Goal: Information Seeking & Learning: Learn about a topic

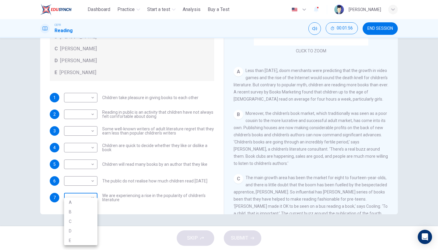
click at [84, 197] on body "This site uses cookies, as explained in our Privacy Policy . If you agree to th…" at bounding box center [219, 125] width 438 height 250
click at [76, 204] on li "A" at bounding box center [80, 203] width 33 height 10
type input "*"
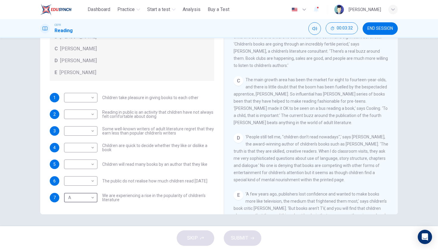
scroll to position [192, 0]
click at [79, 182] on body "This site uses cookies, as explained in our Privacy Policy . If you agree to th…" at bounding box center [219, 125] width 438 height 250
click at [75, 202] on li "B" at bounding box center [80, 201] width 33 height 10
type input "*"
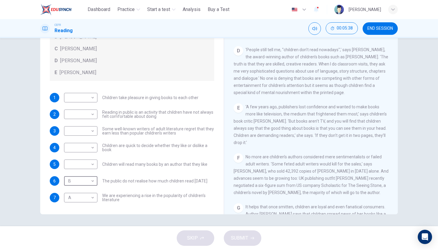
scroll to position [279, 0]
click at [78, 148] on body "This site uses cookies, as explained in our Privacy Policy . If you agree to th…" at bounding box center [219, 125] width 438 height 250
click at [72, 175] on li "C" at bounding box center [80, 177] width 33 height 10
type input "*"
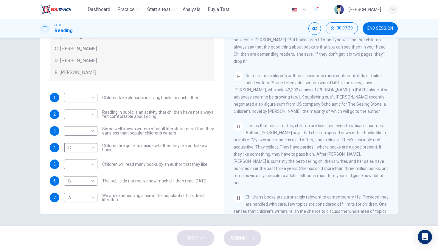
scroll to position [361, 0]
click at [83, 100] on body "This site uses cookies, as explained in our Privacy Policy . If you agree to th…" at bounding box center [219, 125] width 438 height 250
click at [71, 138] on li "D" at bounding box center [80, 136] width 33 height 10
type input "*"
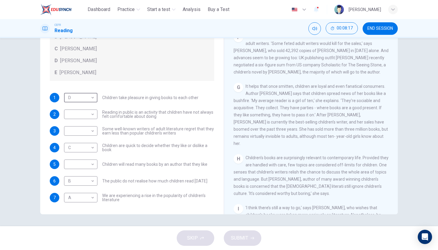
scroll to position [400, 0]
click at [75, 161] on body "This site uses cookies, as explained in our Privacy Policy . If you agree to th…" at bounding box center [219, 125] width 438 height 250
click at [68, 200] on li "D" at bounding box center [80, 203] width 33 height 10
type input "*"
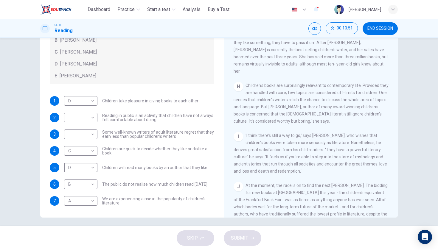
scroll to position [41, 0]
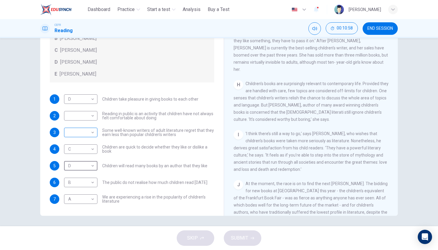
click at [73, 135] on body "This site uses cookies, as explained in our Privacy Policy . If you agree to th…" at bounding box center [219, 125] width 438 height 250
click at [74, 154] on li "B" at bounding box center [80, 152] width 33 height 10
type input "*"
click at [90, 120] on body "This site uses cookies, as explained in our Privacy Policy . If you agree to th…" at bounding box center [219, 125] width 438 height 250
click at [80, 165] on li "E" at bounding box center [80, 164] width 33 height 10
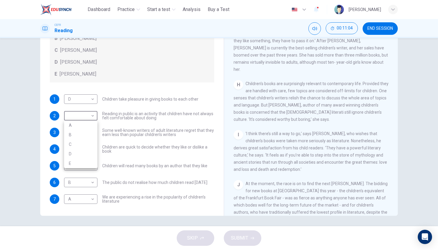
type input "*"
click at [233, 233] on button "SUBMIT" at bounding box center [243, 239] width 38 height 16
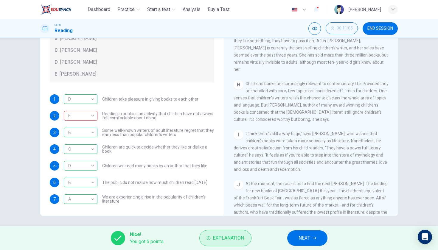
click at [228, 232] on button "Explanation" at bounding box center [225, 238] width 52 height 16
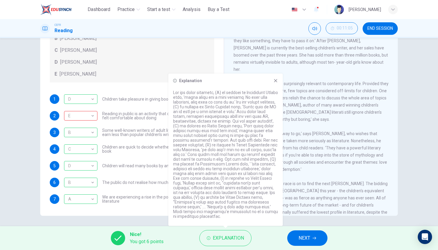
click at [302, 233] on button "NEXT" at bounding box center [307, 239] width 40 height 16
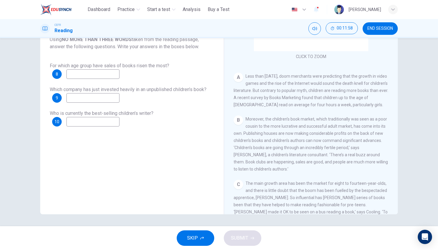
scroll to position [87, 0]
click at [114, 78] on input at bounding box center [92, 74] width 53 height 10
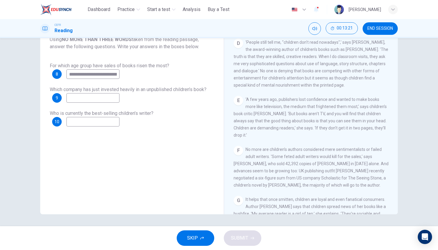
scroll to position [286, 0]
type input "**********"
click at [89, 97] on input at bounding box center [92, 98] width 53 height 10
drag, startPoint x: 124, startPoint y: 99, endPoint x: 99, endPoint y: 97, distance: 25.1
click at [99, 97] on input "**********" at bounding box center [92, 98] width 53 height 10
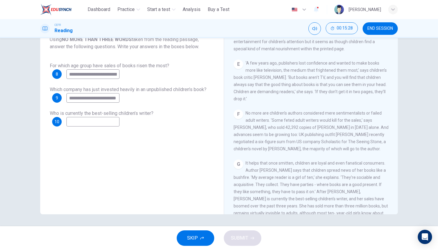
scroll to position [323, 0]
type input "**********"
click at [120, 120] on input at bounding box center [92, 122] width 53 height 10
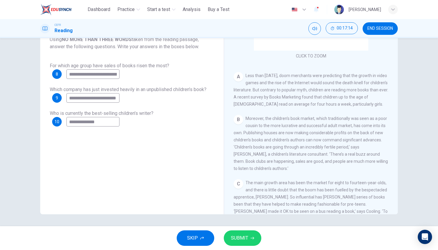
scroll to position [85, 0]
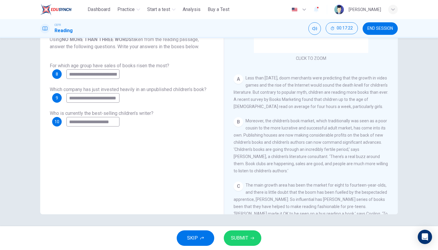
click at [104, 122] on input "**********" at bounding box center [92, 122] width 53 height 10
type input "**********"
click at [258, 238] on button "SUBMIT" at bounding box center [243, 239] width 38 height 16
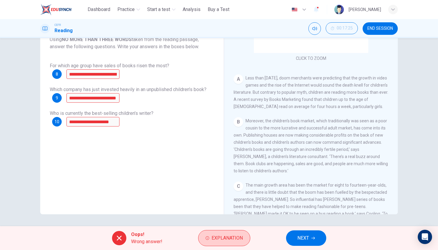
click at [233, 240] on span "Explanation" at bounding box center [227, 238] width 31 height 8
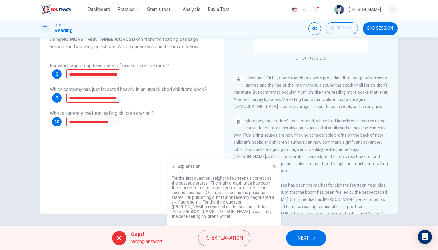
drag, startPoint x: 228, startPoint y: 209, endPoint x: 247, endPoint y: 209, distance: 19.4
click at [247, 209] on p "For the first question,, (eight to fourteen) is correct as the passage states, …" at bounding box center [224, 197] width 105 height 43
click at [308, 233] on button "NEXT" at bounding box center [306, 239] width 40 height 16
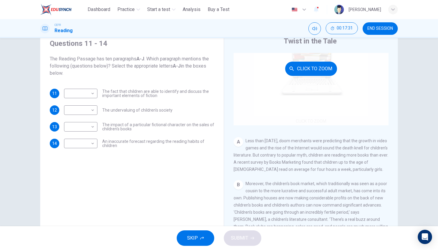
scroll to position [54, 0]
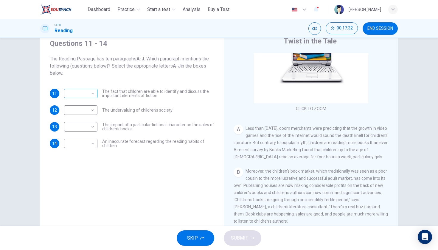
click at [88, 93] on body "This site uses cookies, as explained in our Privacy Policy . If you agree to th…" at bounding box center [219, 125] width 438 height 250
click at [88, 93] on div at bounding box center [219, 125] width 438 height 250
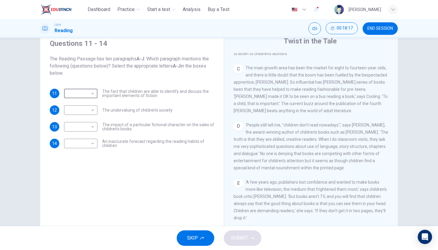
scroll to position [224, 0]
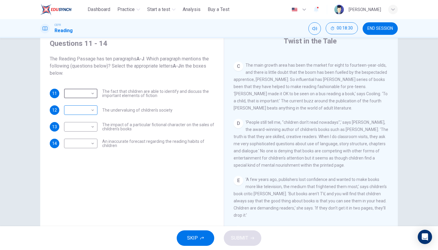
click at [70, 115] on body "This site uses cookies, as explained in our Privacy Policy . If you agree to th…" at bounding box center [219, 125] width 438 height 250
click at [72, 150] on li "D" at bounding box center [80, 149] width 33 height 10
type input "*"
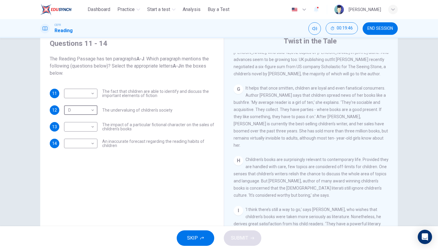
scroll to position [417, 0]
click at [323, 155] on div "H Children’s books are surprisingly relevant to contemporary life. Provided the…" at bounding box center [311, 176] width 155 height 43
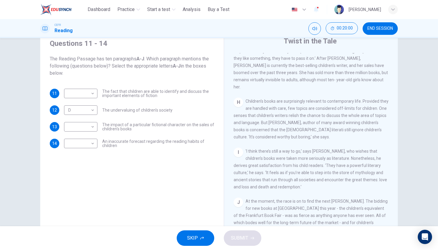
scroll to position [474, 0]
click at [87, 143] on body "This site uses cookies, as explained in our Privacy Policy . If you agree to th…" at bounding box center [219, 125] width 438 height 250
click at [83, 152] on li "A" at bounding box center [80, 153] width 33 height 10
type input "*"
click at [83, 96] on body "This site uses cookies, as explained in our Privacy Policy . If you agree to th…" at bounding box center [219, 125] width 438 height 250
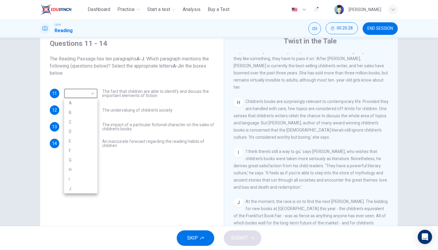
click at [77, 168] on li "H" at bounding box center [80, 170] width 33 height 10
type input "*"
click at [70, 130] on body "This site uses cookies, as explained in our Privacy Policy . If you agree to th…" at bounding box center [219, 125] width 438 height 250
click at [80, 205] on li "H" at bounding box center [80, 204] width 33 height 10
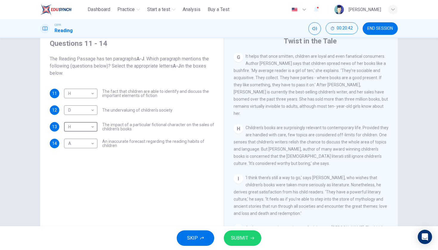
scroll to position [440, 0]
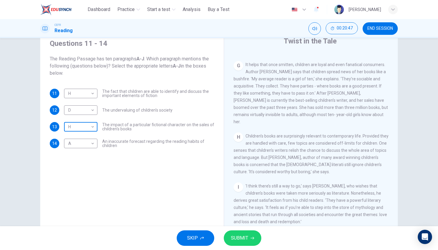
click at [82, 129] on body "This site uses cookies, as explained in our Privacy Policy . If you agree to th…" at bounding box center [219, 125] width 438 height 250
click at [75, 216] on li "I" at bounding box center [80, 213] width 33 height 10
click at [92, 130] on body "This site uses cookies, as explained in our Privacy Policy . If you agree to th…" at bounding box center [219, 125] width 438 height 250
click at [78, 203] on li "H" at bounding box center [80, 204] width 33 height 10
type input "*"
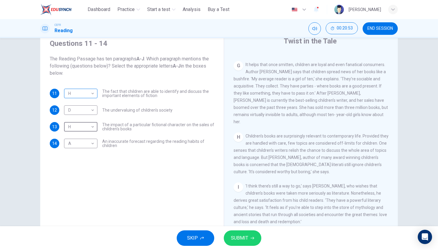
click at [80, 95] on body "This site uses cookies, as explained in our Privacy Policy . If you agree to th…" at bounding box center [219, 125] width 438 height 250
click at [76, 176] on li "I" at bounding box center [80, 180] width 33 height 10
type input "*"
click at [239, 235] on span "SUBMIT" at bounding box center [239, 238] width 17 height 8
